Goal: Information Seeking & Learning: Find contact information

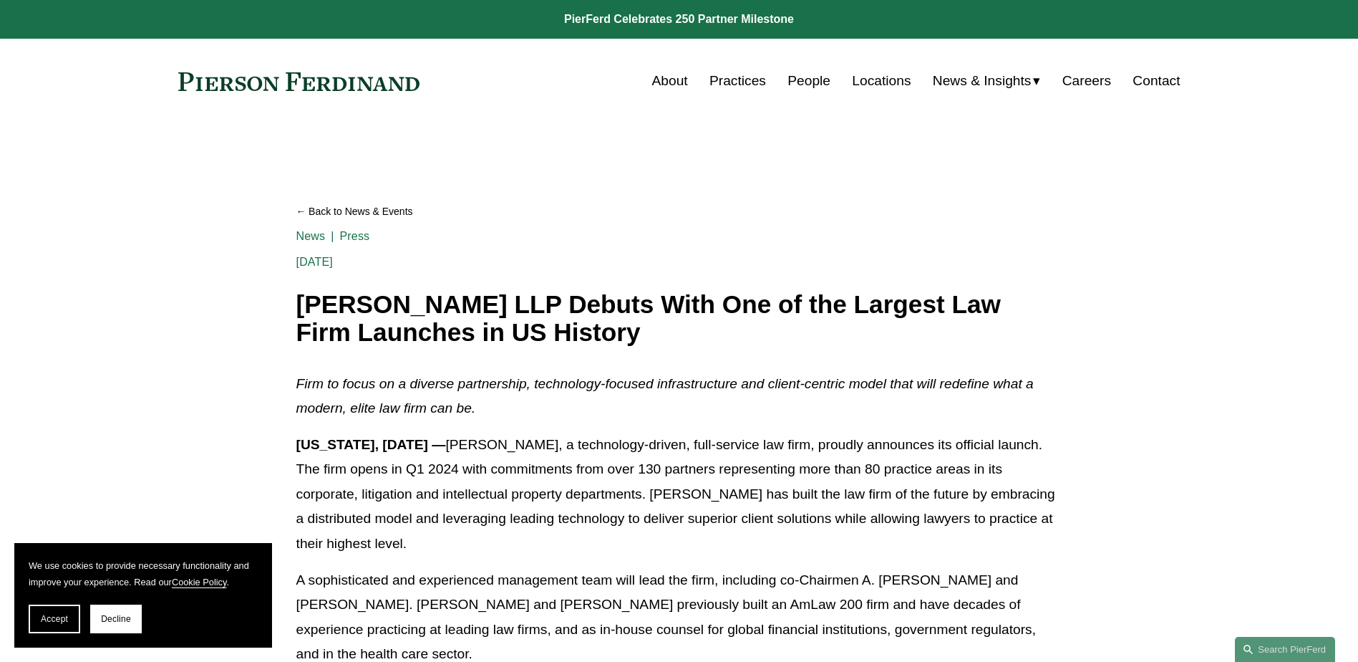
drag, startPoint x: 710, startPoint y: 324, endPoint x: 901, endPoint y: 538, distance: 287.5
click at [901, 538] on p "[US_STATE], [DATE] — [PERSON_NAME], a technology-driven, full-service law firm,…" at bounding box center [679, 494] width 766 height 124
drag, startPoint x: 901, startPoint y: 538, endPoint x: 768, endPoint y: 537, distance: 133.2
click at [768, 537] on p "[US_STATE], [DATE] — [PERSON_NAME], a technology-driven, full-service law firm,…" at bounding box center [679, 494] width 766 height 124
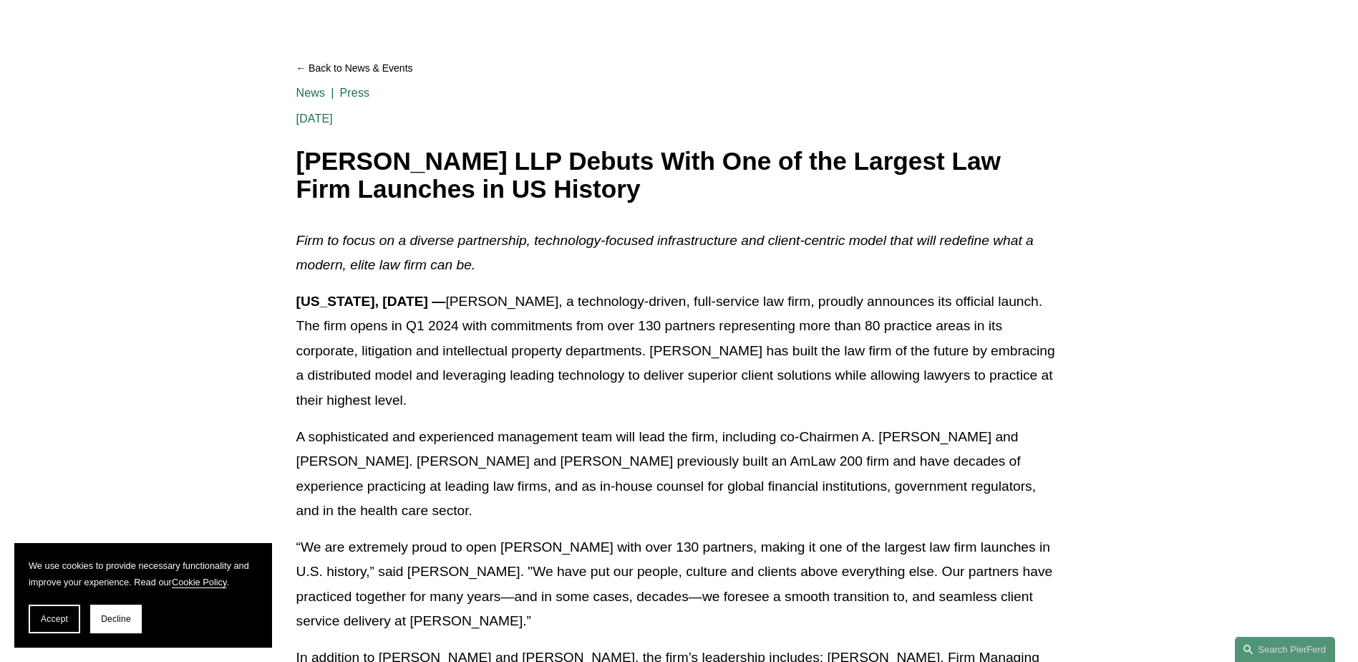
scroll to position [215, 0]
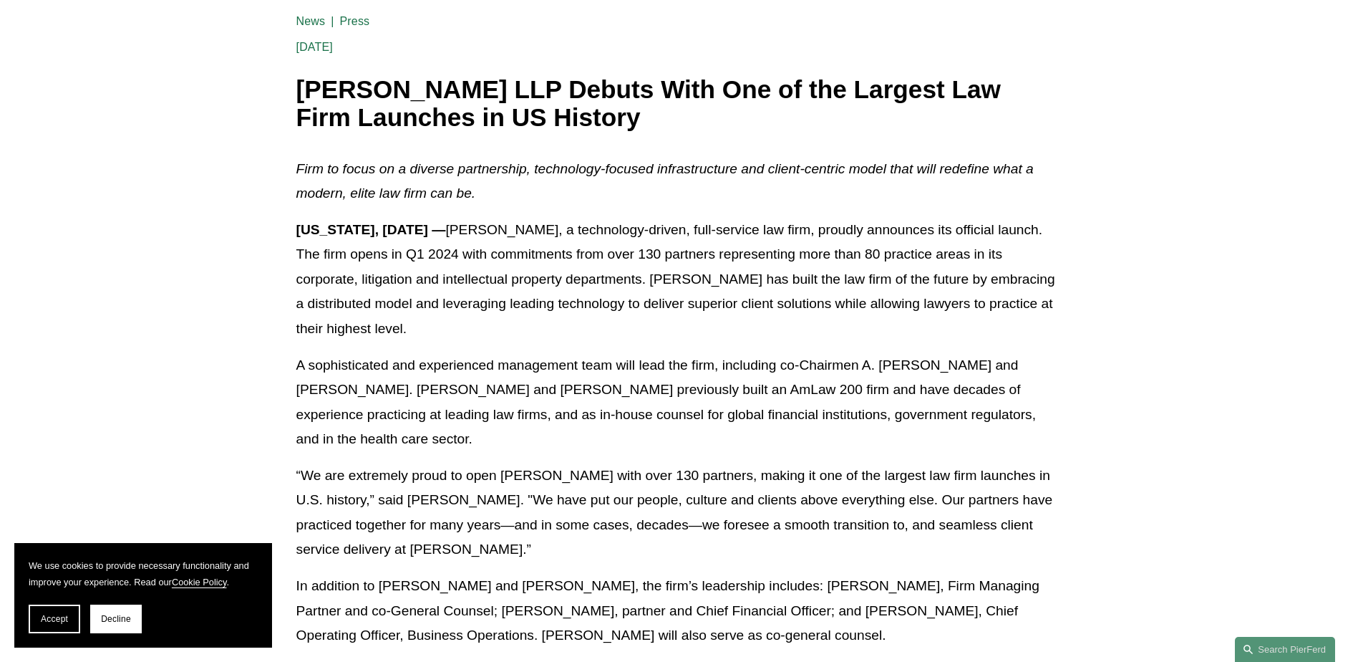
drag, startPoint x: 596, startPoint y: 310, endPoint x: 854, endPoint y: 465, distance: 300.6
click at [854, 465] on div "Firm to focus on a diverse partnership, technology-focused infrastructure and c…" at bounding box center [679, 636] width 766 height 958
drag, startPoint x: 802, startPoint y: 611, endPoint x: 954, endPoint y: 614, distance: 151.8
click at [954, 614] on p "In addition to Michael Pierson and Joel M. Ferdinand, the firm’s leadership inc…" at bounding box center [679, 610] width 766 height 74
drag, startPoint x: 770, startPoint y: 617, endPoint x: 881, endPoint y: 603, distance: 111.9
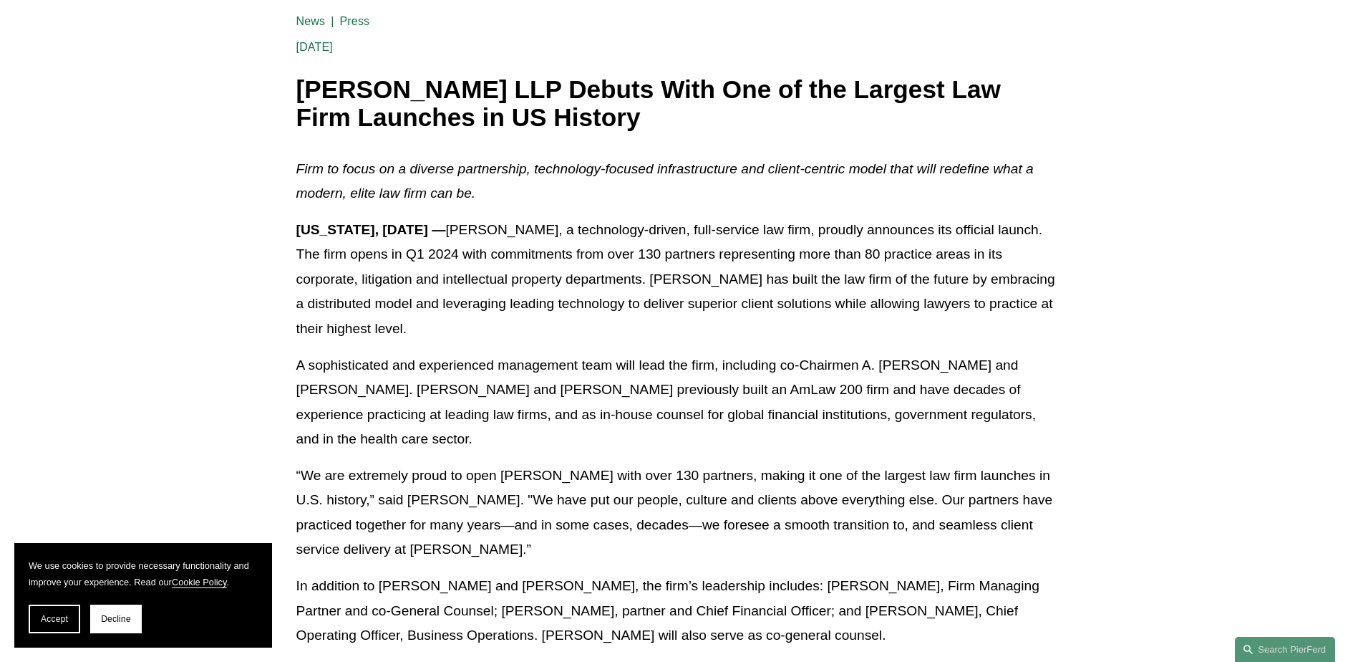
click at [881, 603] on p "In addition to Michael Pierson and Joel M. Ferdinand, the firm’s leadership inc…" at bounding box center [679, 610] width 766 height 74
drag, startPoint x: 666, startPoint y: 596, endPoint x: 457, endPoint y: 460, distance: 248.8
click at [457, 460] on div "Firm to focus on a diverse partnership, technology-focused infrastructure and c…" at bounding box center [679, 636] width 766 height 958
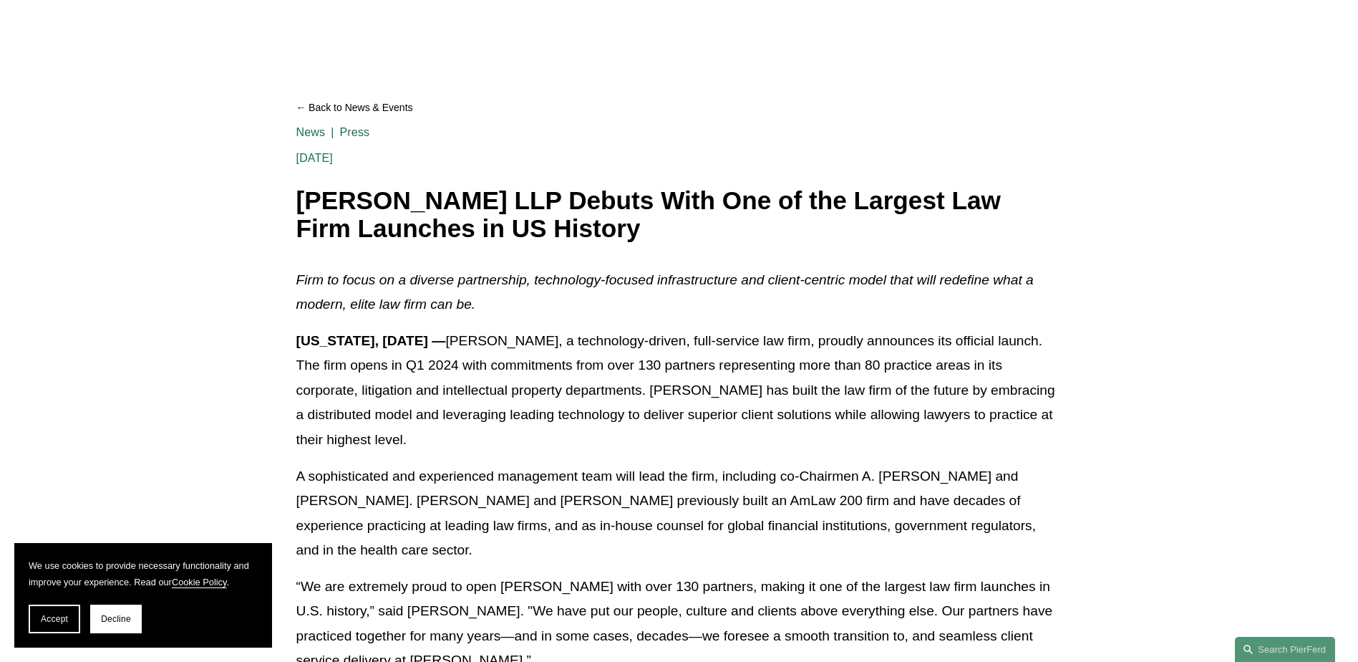
scroll to position [0, 0]
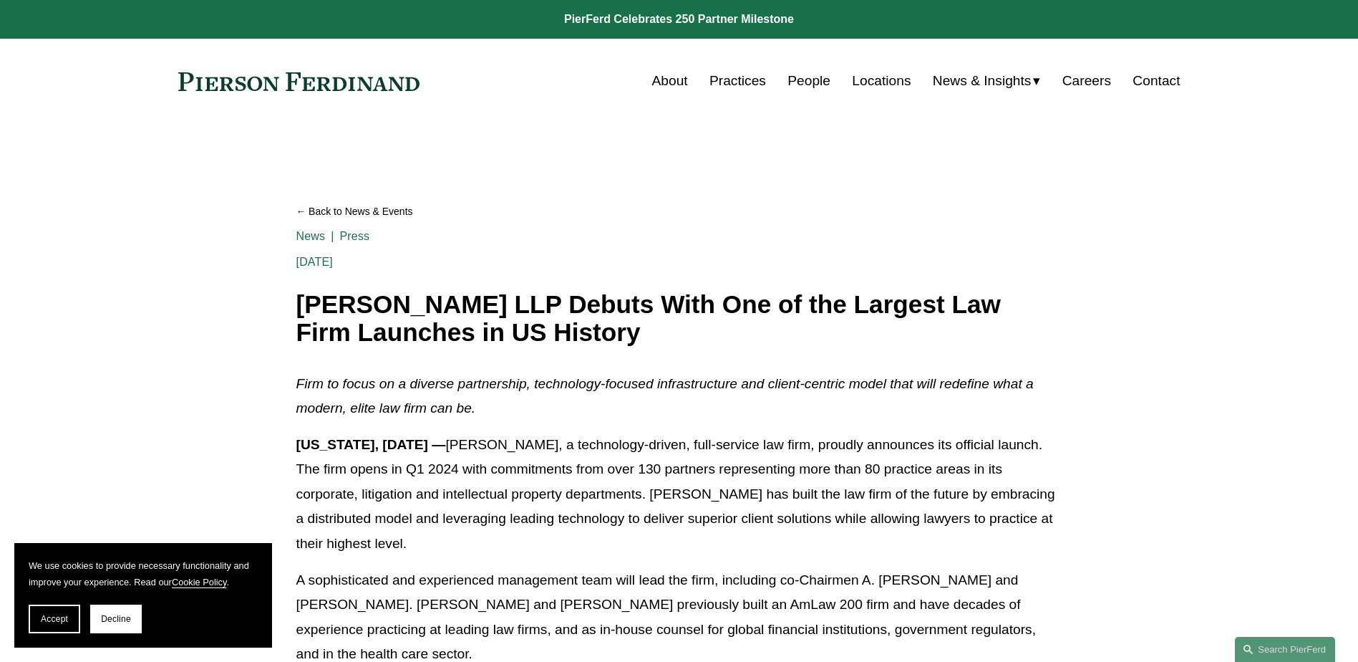
click at [810, 77] on link "People" at bounding box center [809, 80] width 43 height 27
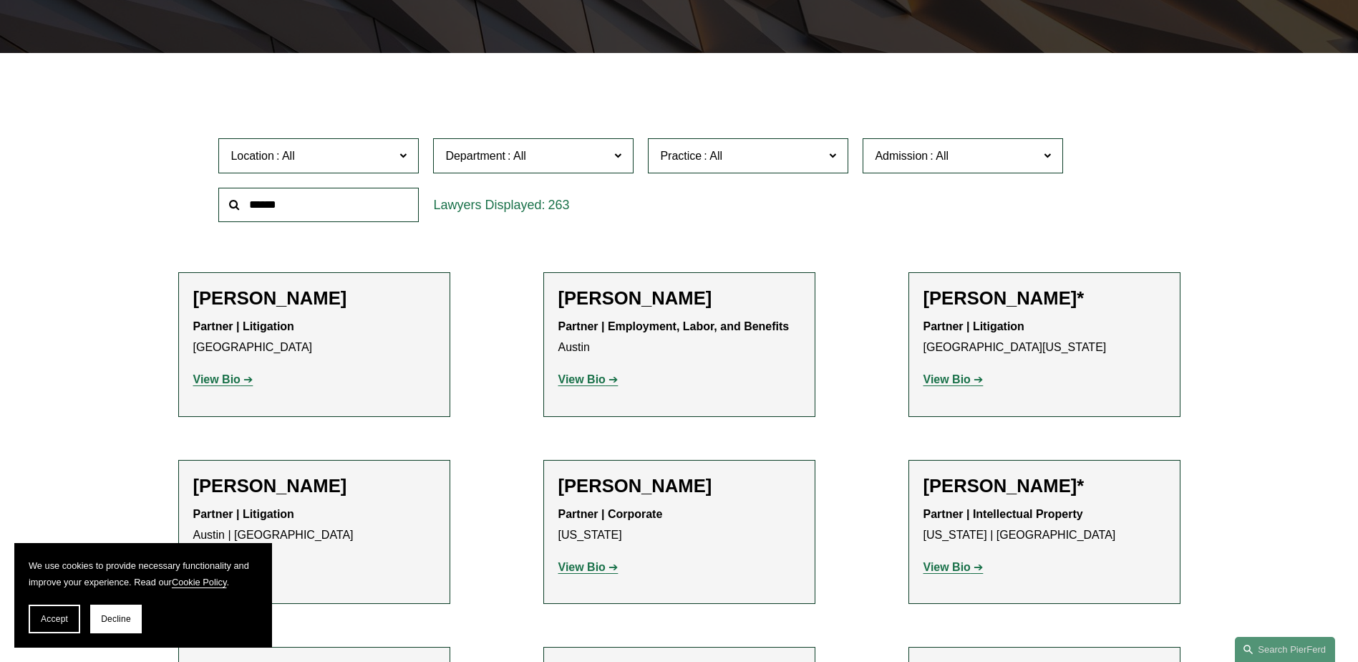
scroll to position [430, 0]
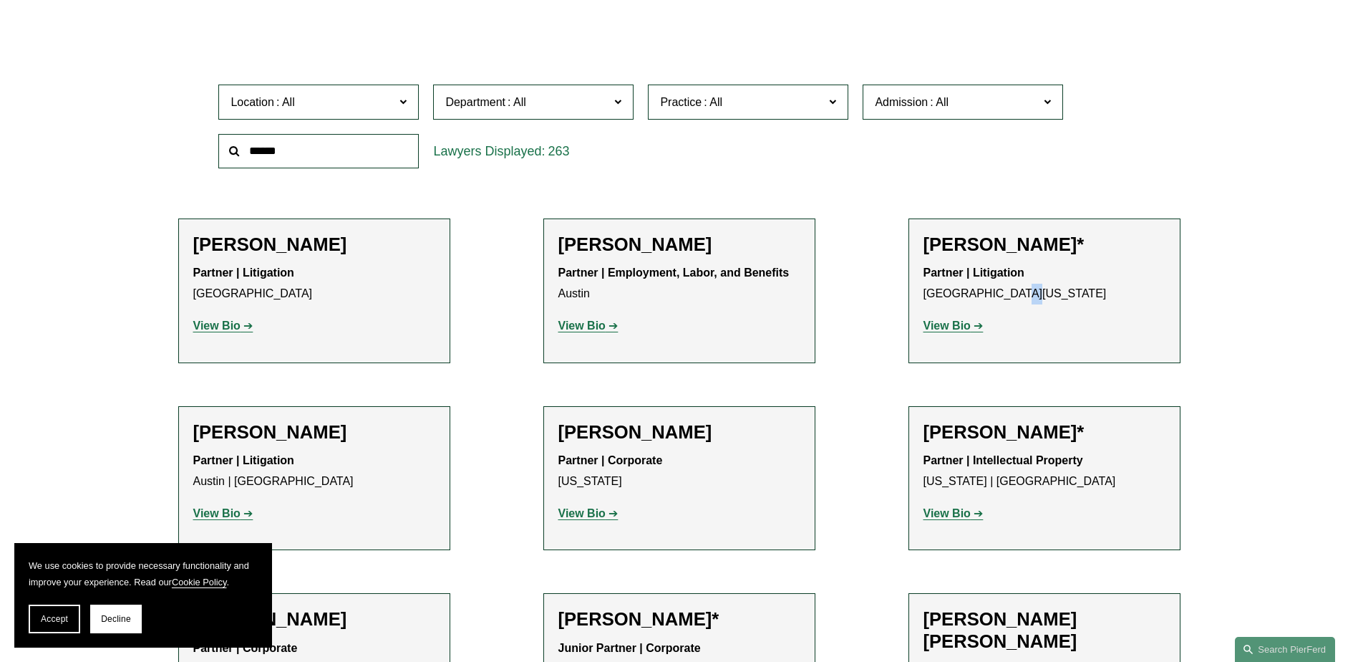
drag, startPoint x: 999, startPoint y: 291, endPoint x: 1017, endPoint y: 291, distance: 18.6
click at [1017, 291] on p "Partner | Litigation [GEOGRAPHIC_DATA][US_STATE]" at bounding box center [1045, 284] width 242 height 42
click at [952, 326] on strong "View Bio" at bounding box center [947, 325] width 47 height 12
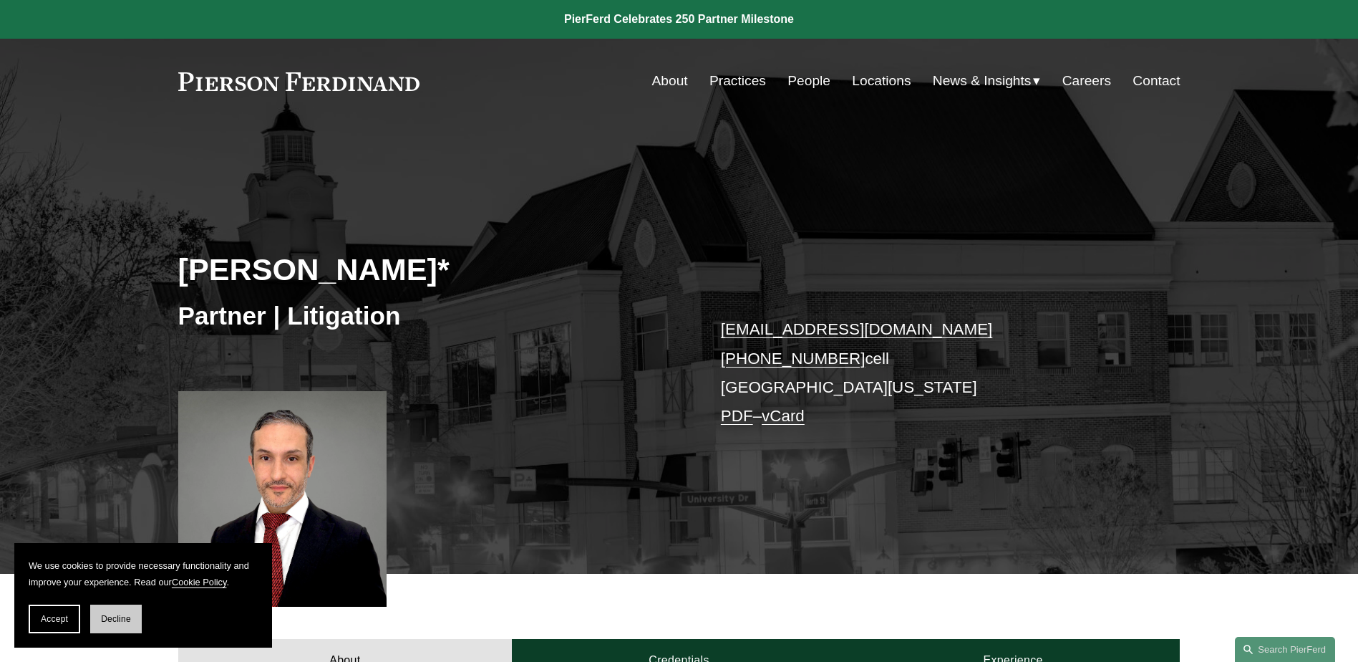
click at [100, 611] on button "Decline" at bounding box center [116, 618] width 52 height 29
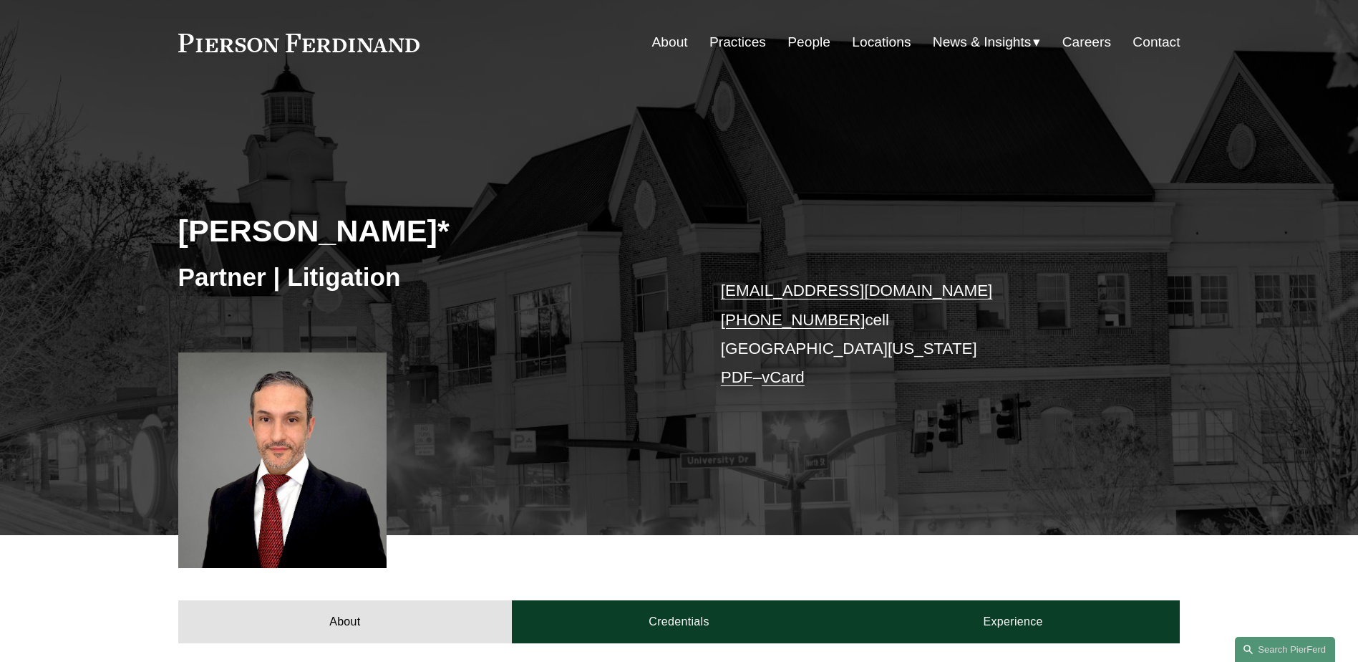
scroll to position [72, 0]
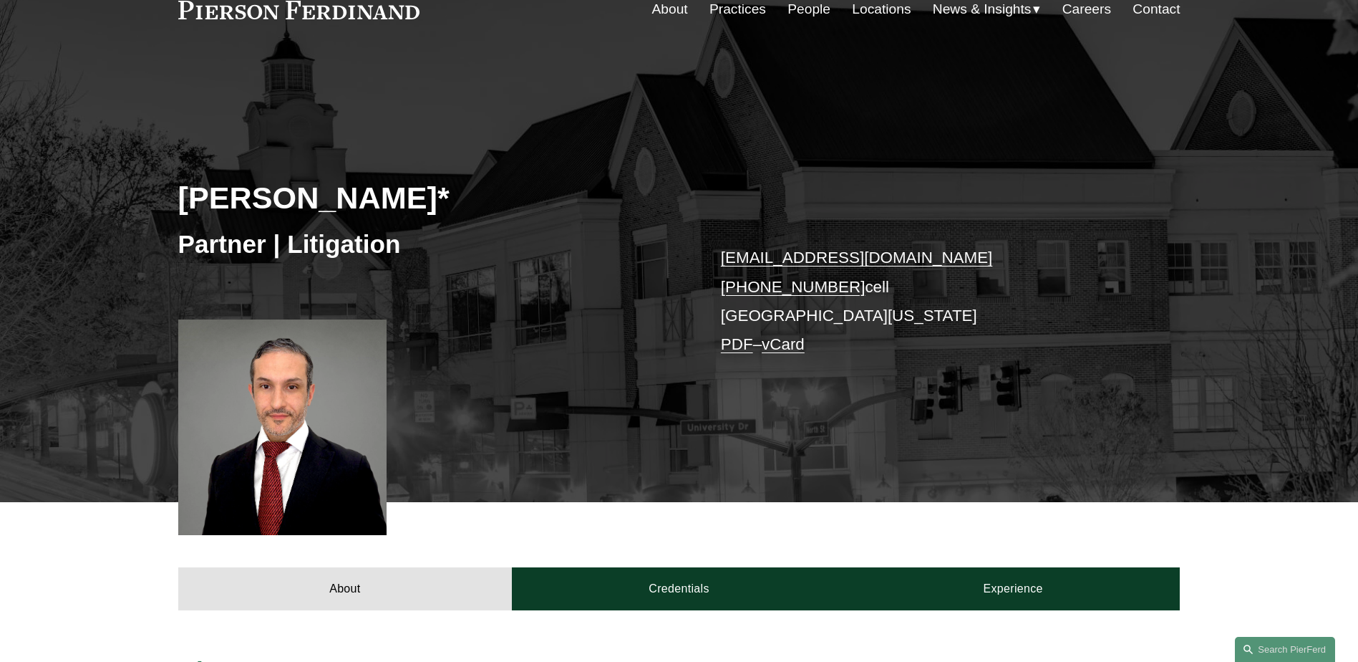
drag, startPoint x: 843, startPoint y: 311, endPoint x: 847, endPoint y: 318, distance: 8.3
click at [847, 318] on p "kamel.aitelaj@pierferd.com +1.301.775.3657 cell Northern Virginia PDF – vCard" at bounding box center [929, 300] width 417 height 115
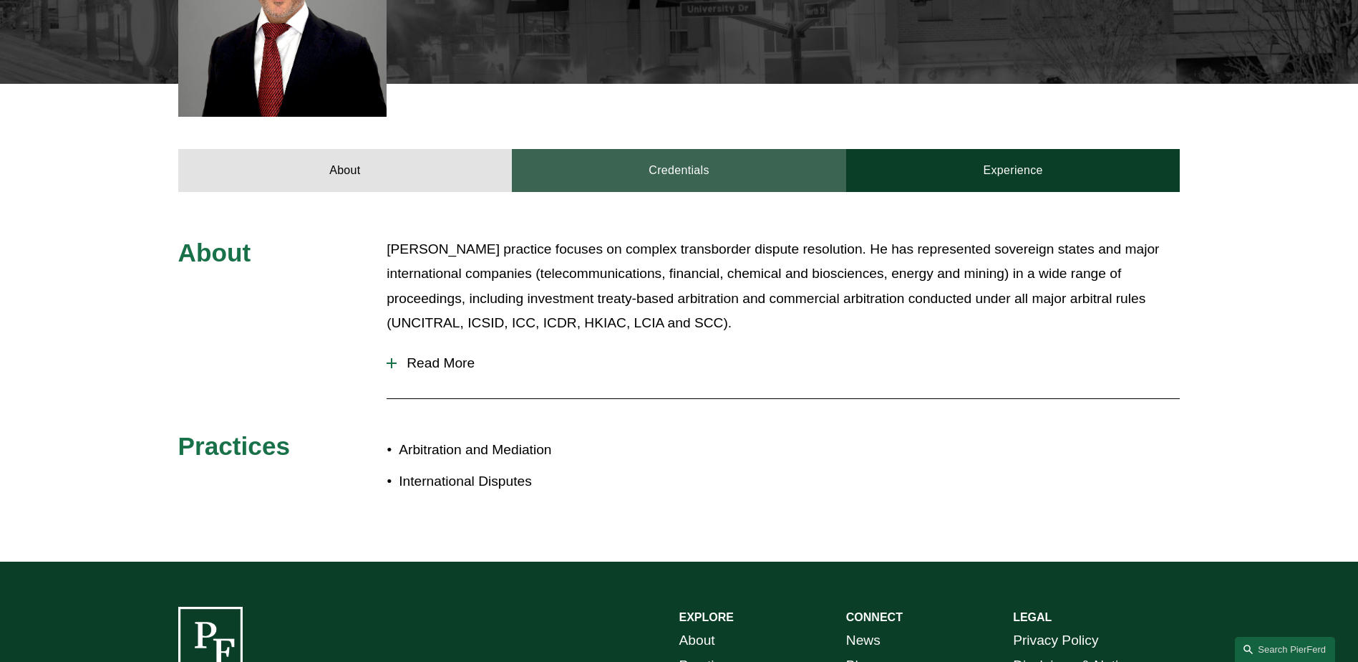
scroll to position [501, 0]
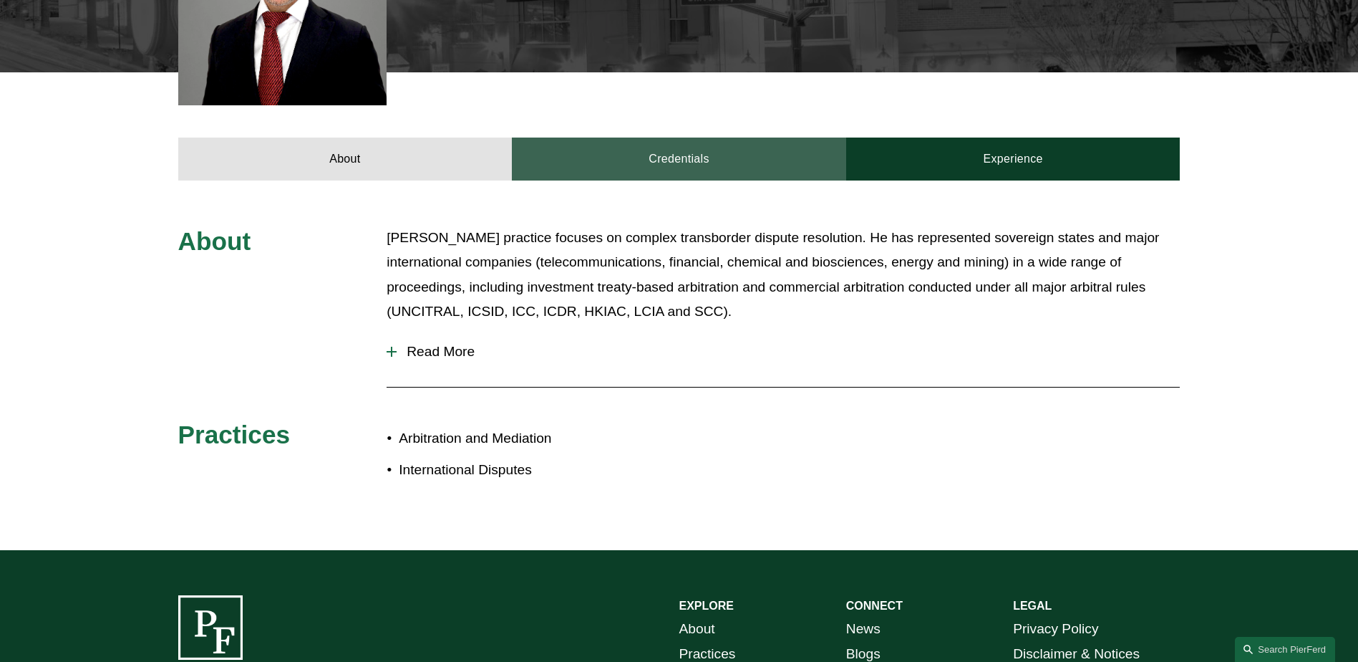
click at [699, 161] on link "Credentials" at bounding box center [679, 158] width 334 height 43
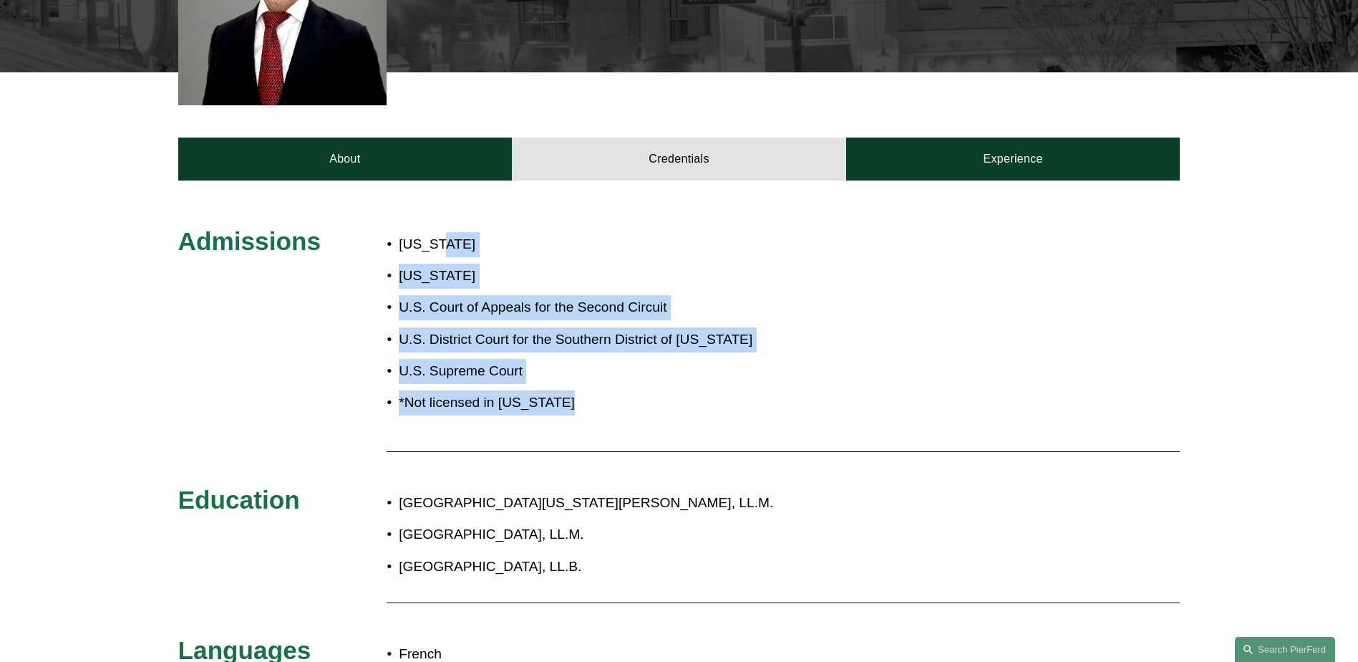
drag, startPoint x: 432, startPoint y: 240, endPoint x: 796, endPoint y: 444, distance: 417.0
click at [796, 444] on div "Admissions District of Columbia New York U.S. Court of Appeals for the Second C…" at bounding box center [679, 484] width 1358 height 517
drag, startPoint x: 796, startPoint y: 444, endPoint x: 530, endPoint y: 396, distance: 270.6
click at [530, 396] on div "Admissions District of Columbia New York U.S. Court of Appeals for the Second C…" at bounding box center [679, 484] width 1358 height 517
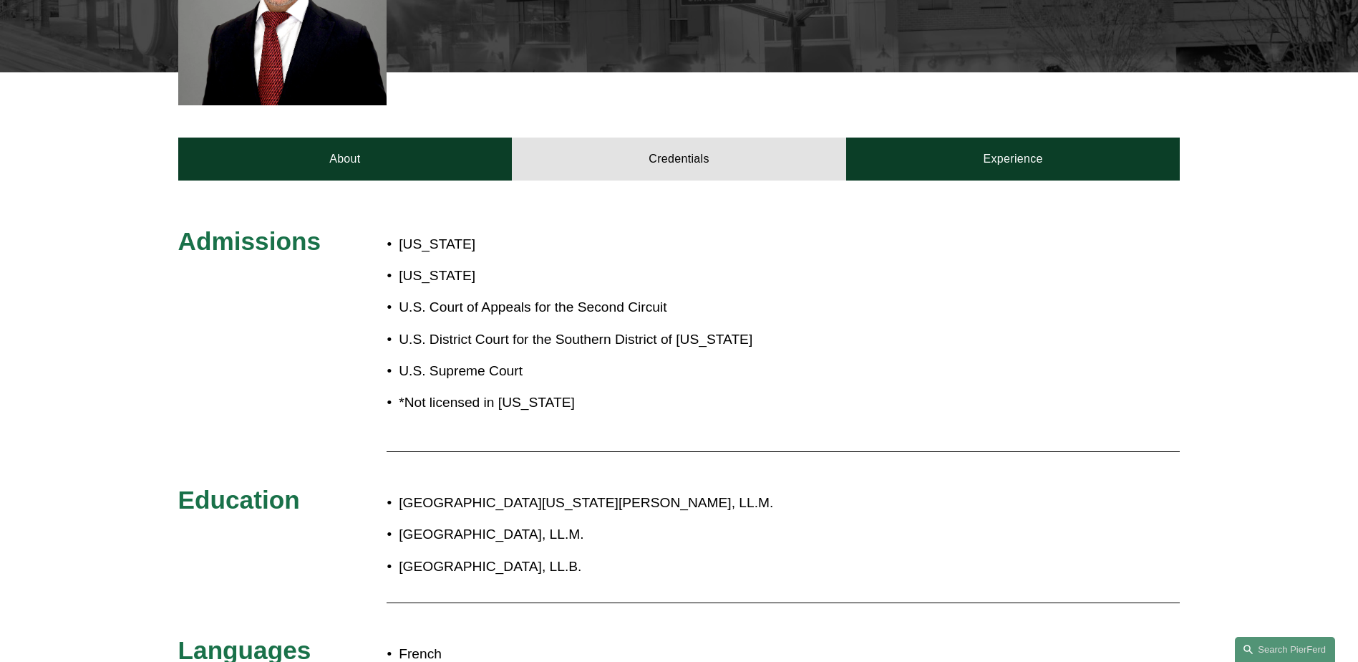
drag, startPoint x: 530, startPoint y: 396, endPoint x: 445, endPoint y: 253, distance: 165.6
click at [445, 253] on p "[US_STATE]" at bounding box center [581, 244] width 364 height 25
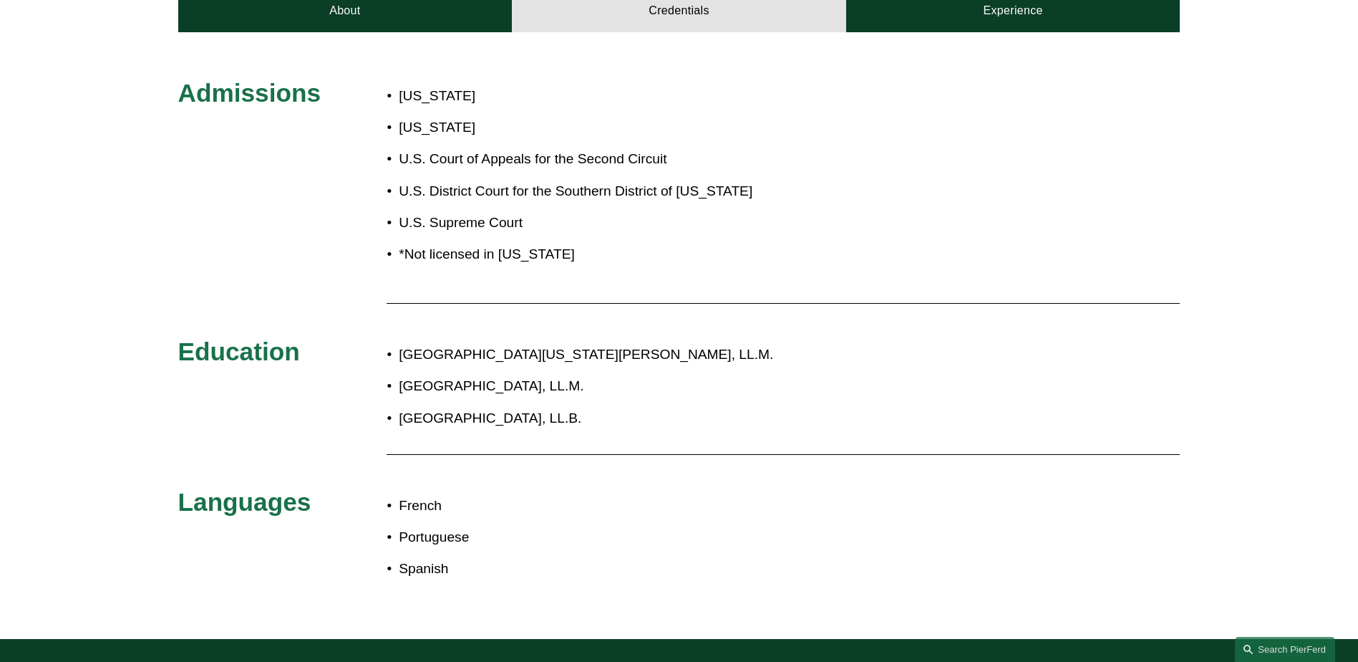
scroll to position [358, 0]
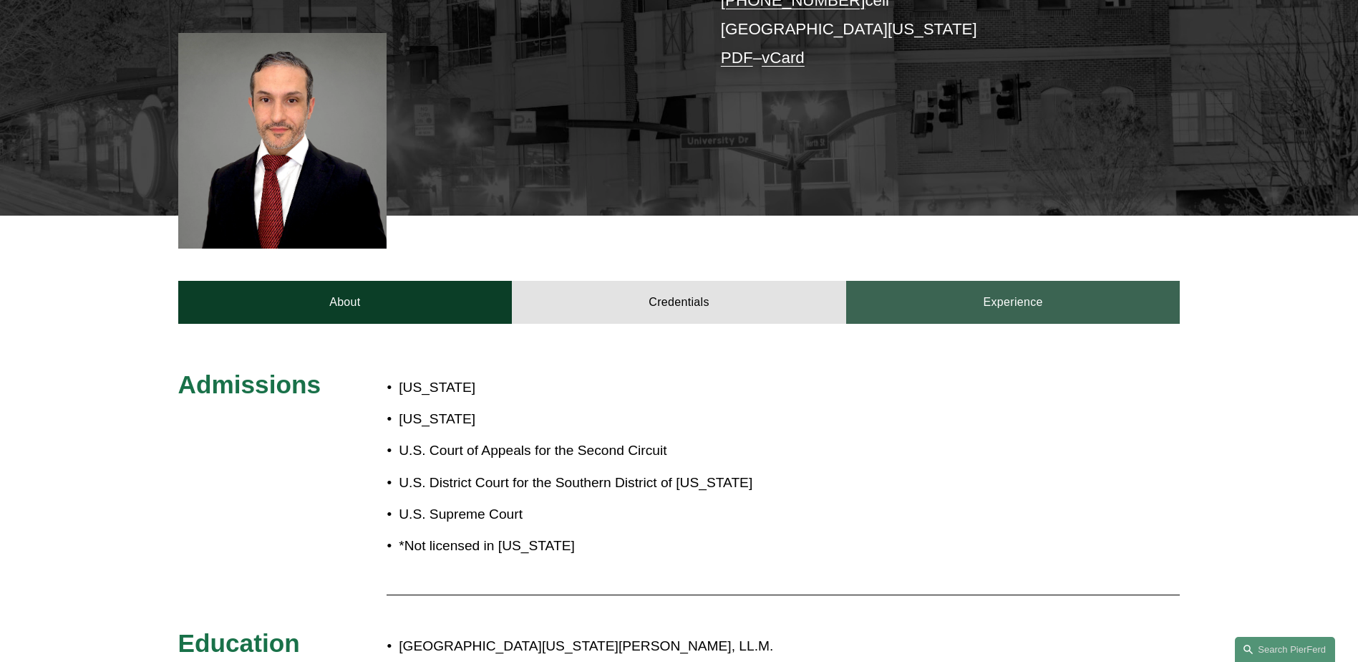
click at [1014, 309] on link "Experience" at bounding box center [1013, 302] width 334 height 43
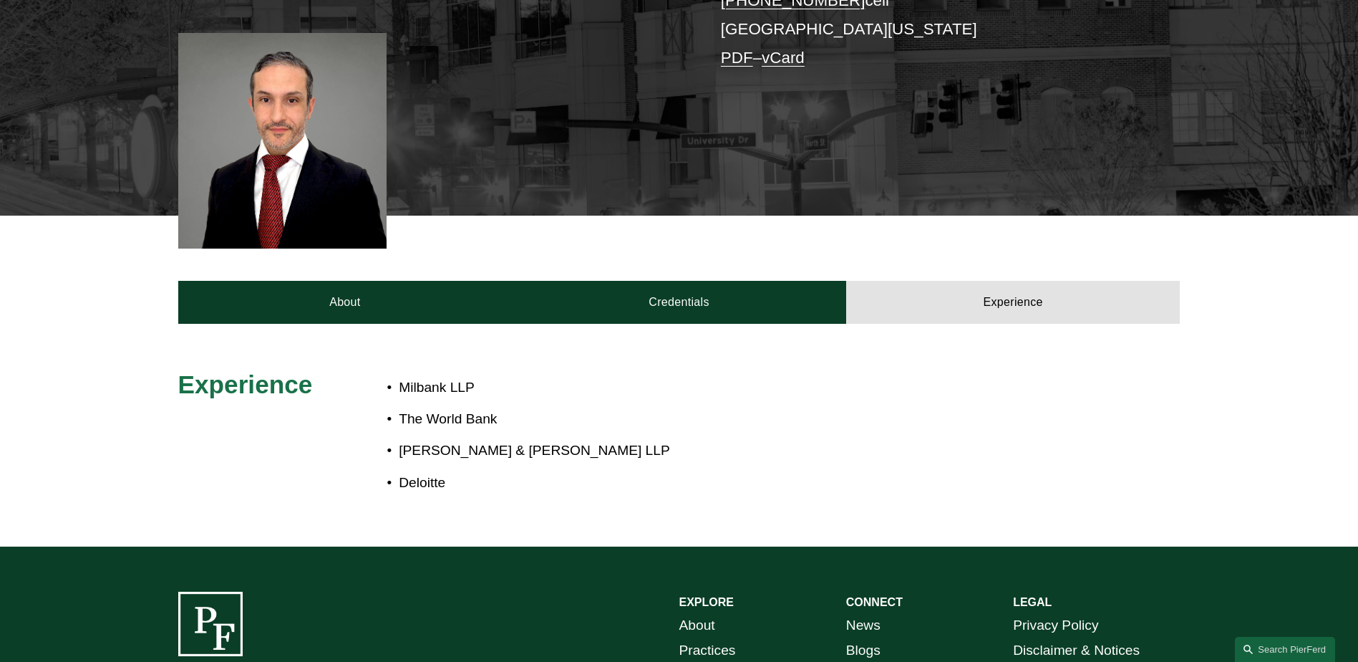
drag, startPoint x: 457, startPoint y: 479, endPoint x: 392, endPoint y: 347, distance: 147.0
click at [614, 471] on p "Deloitte" at bounding box center [727, 482] width 656 height 25
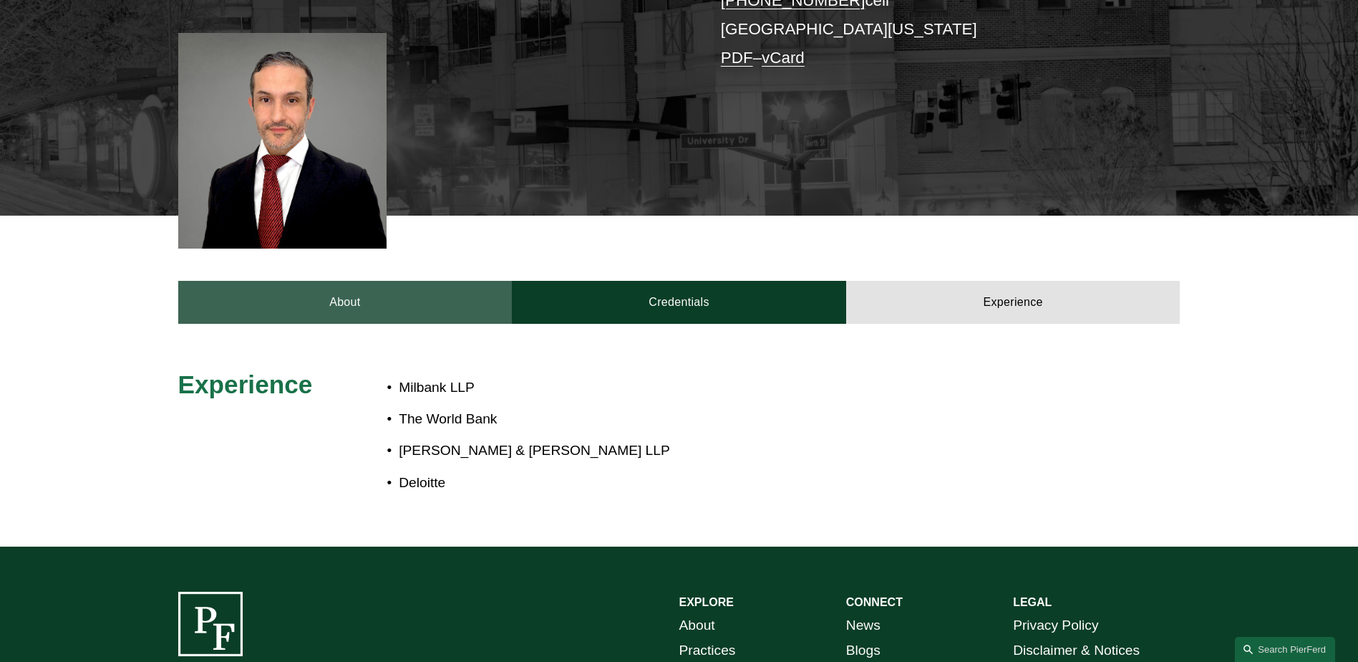
click at [315, 301] on link "About" at bounding box center [345, 302] width 334 height 43
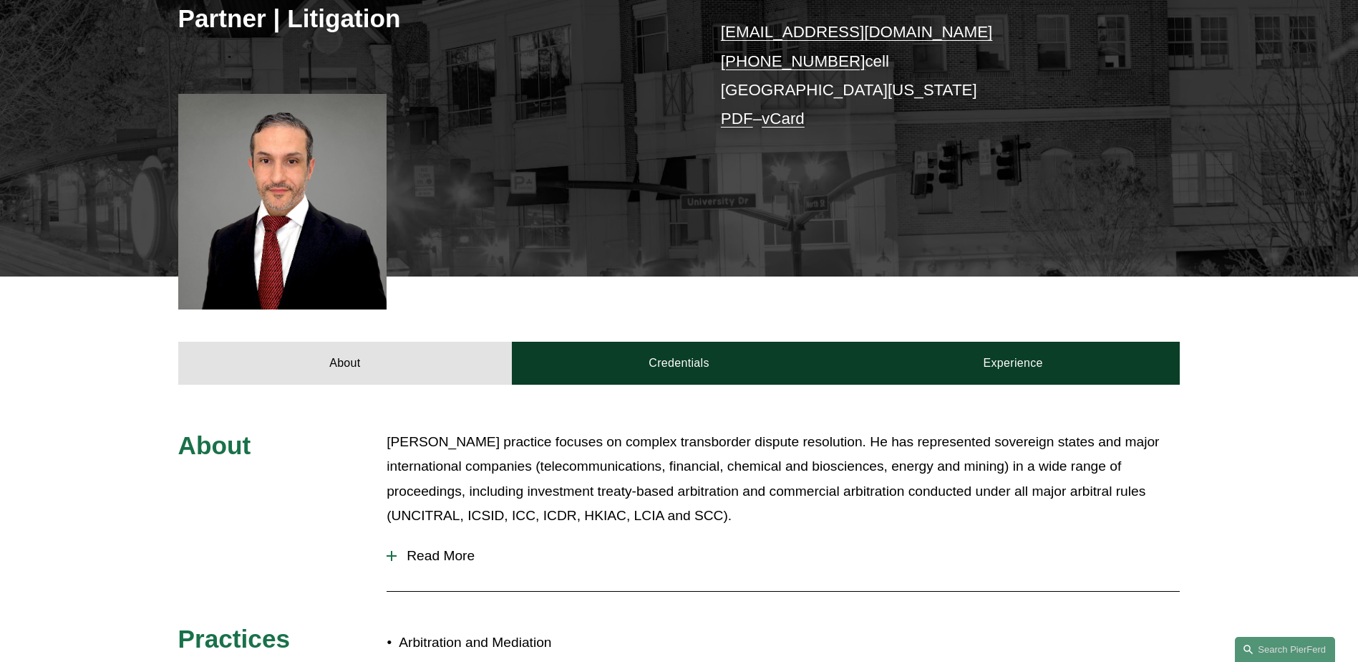
scroll to position [0, 0]
